Goal: Information Seeking & Learning: Learn about a topic

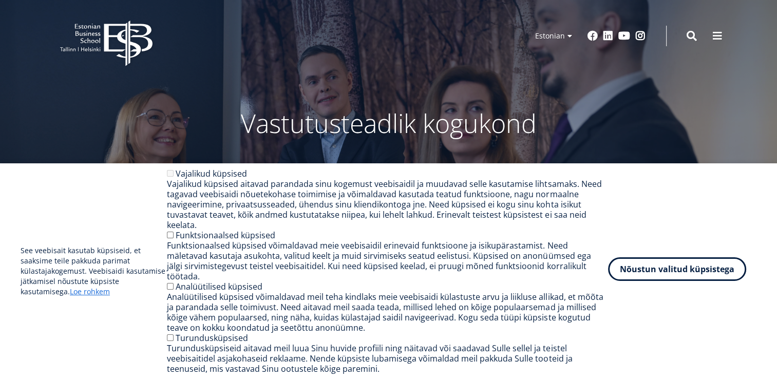
click at [633, 277] on button "Nõustun valitud küpsistega" at bounding box center [677, 269] width 138 height 24
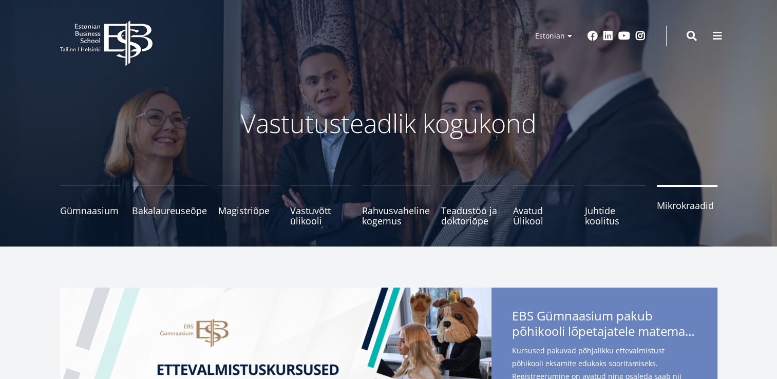
click at [698, 211] on span "Mikrokraadid" at bounding box center [687, 205] width 61 height 10
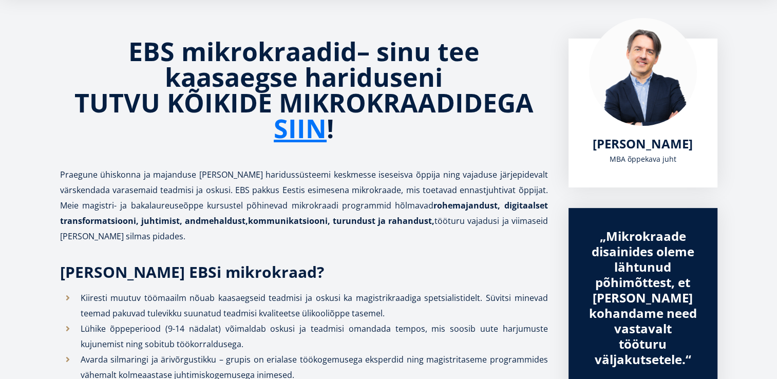
scroll to position [142, 0]
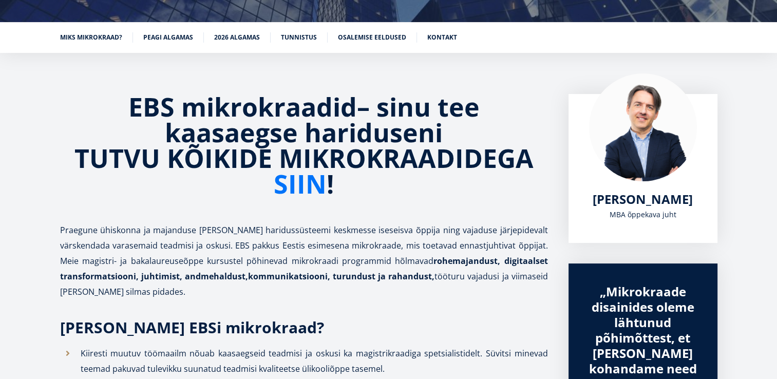
click at [309, 177] on link "SIIN" at bounding box center [300, 184] width 53 height 26
